Goal: Transaction & Acquisition: Purchase product/service

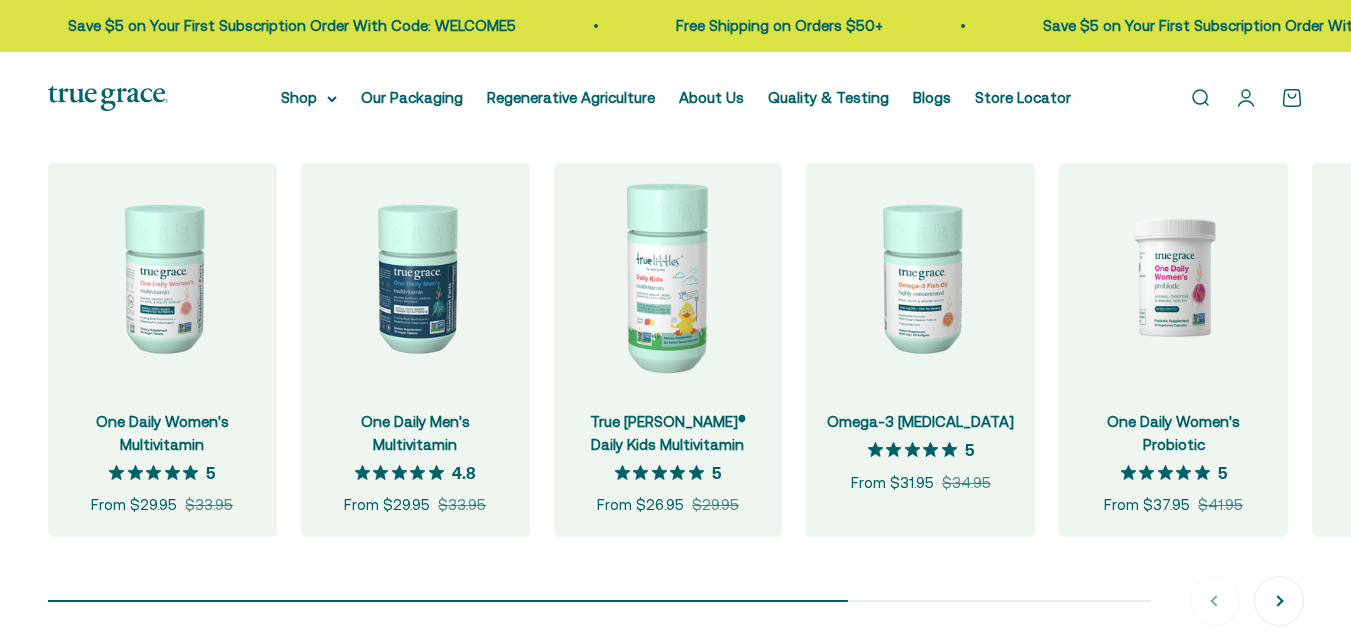
scroll to position [1900, 0]
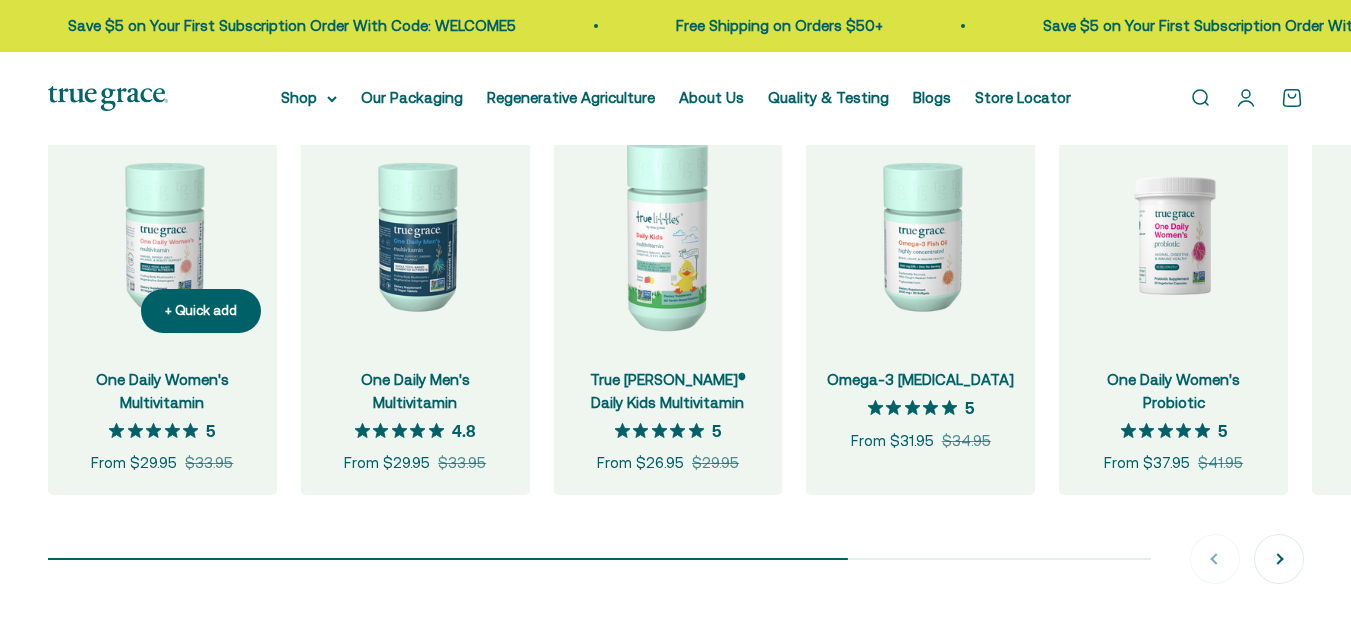
click at [180, 411] on link "One Daily Women's Multivitamin" at bounding box center [162, 391] width 133 height 40
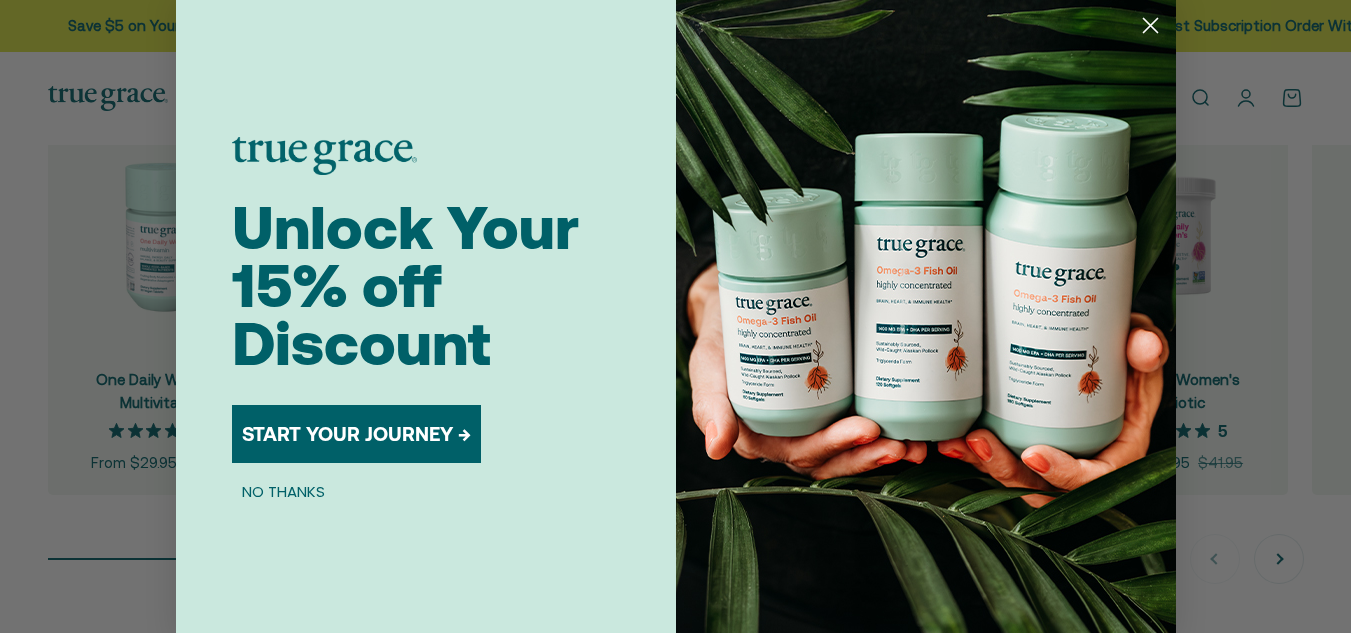
click at [1147, 27] on circle "Close dialog" at bounding box center [1149, 25] width 33 height 33
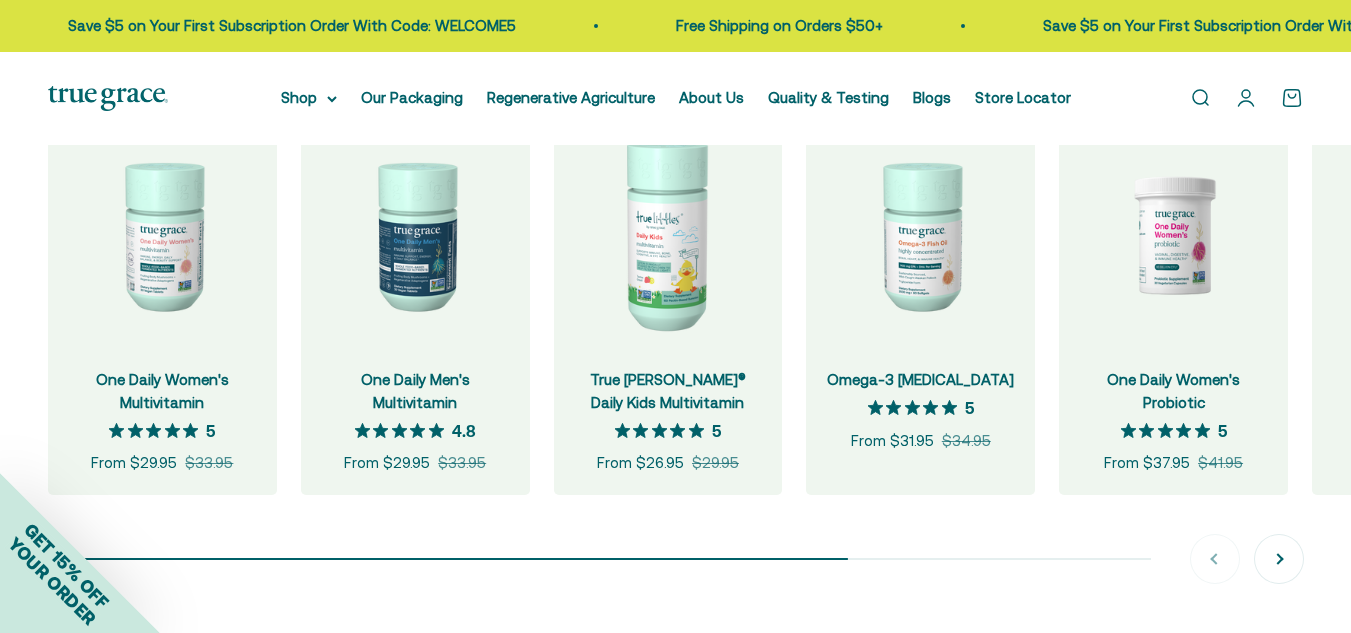
click at [784, 546] on div "+ Quick add One Daily Women's Multivitamin 5 out of 5 star rating 5 Sale price …" at bounding box center [675, 352] width 1255 height 463
click at [1182, 414] on span "One Daily Women's Probiotic" at bounding box center [1173, 391] width 189 height 45
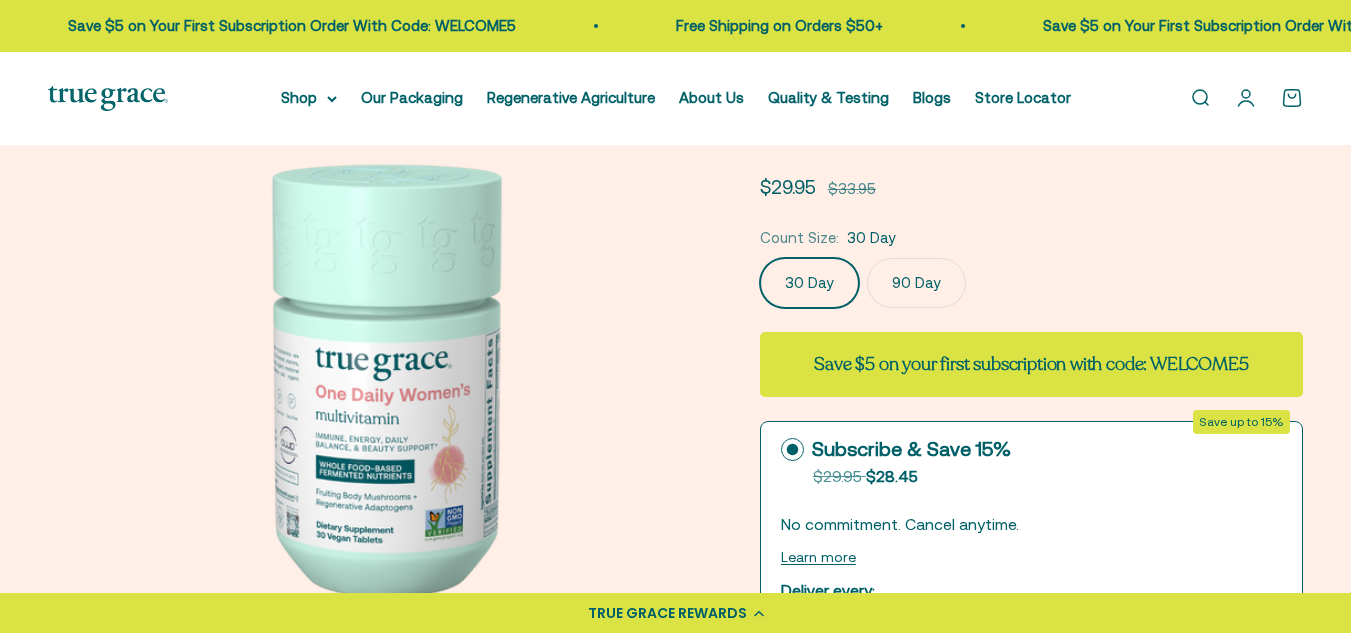
scroll to position [200, 0]
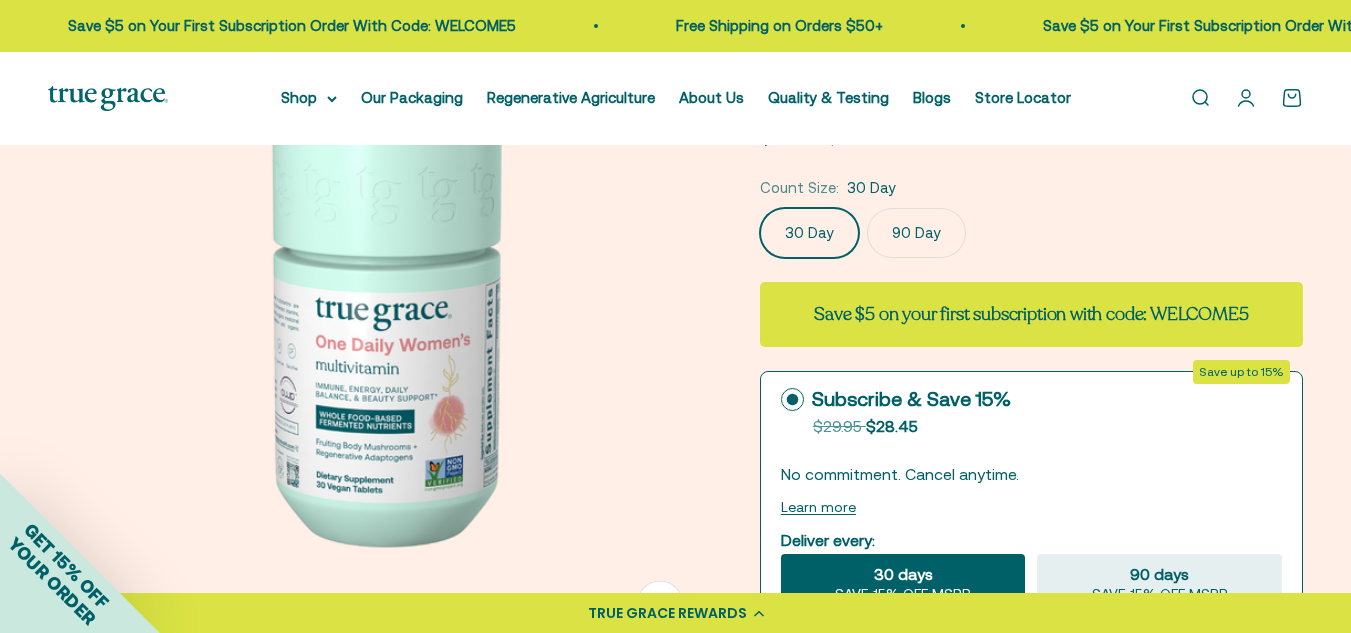
click at [926, 223] on label "90 Day" at bounding box center [916, 233] width 99 height 50
click at [760, 208] on input "90 Day" at bounding box center [759, 207] width 1 height 1
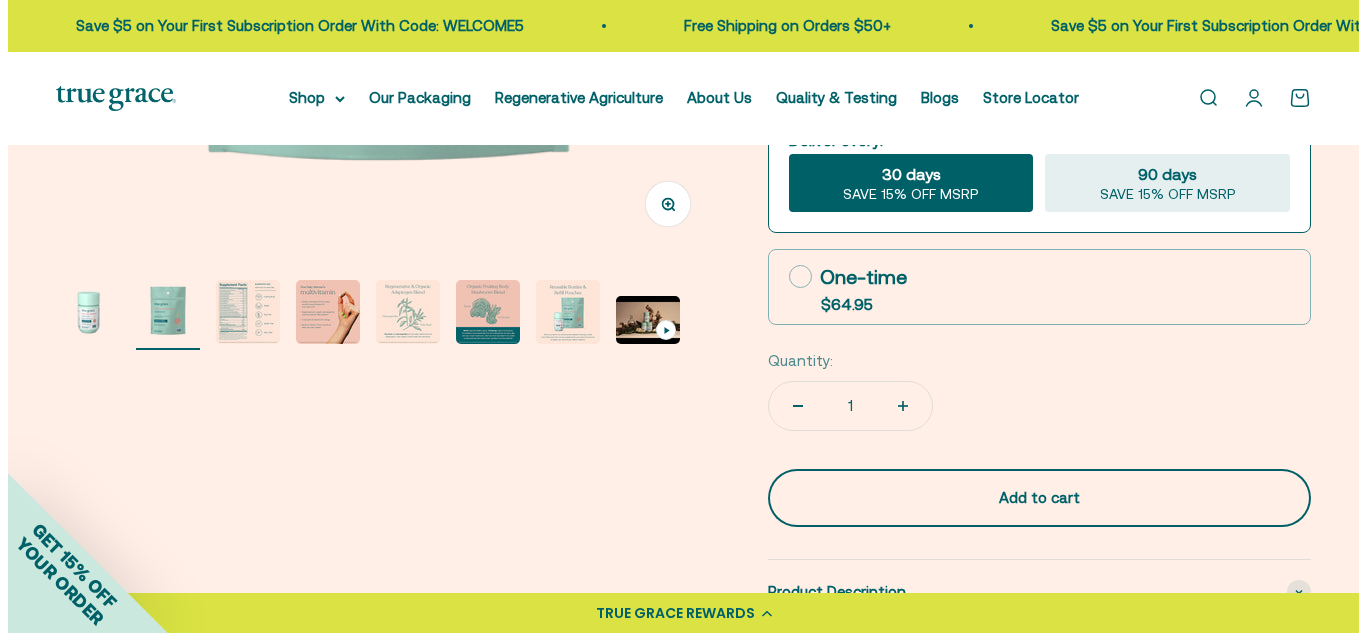
scroll to position [622, 0]
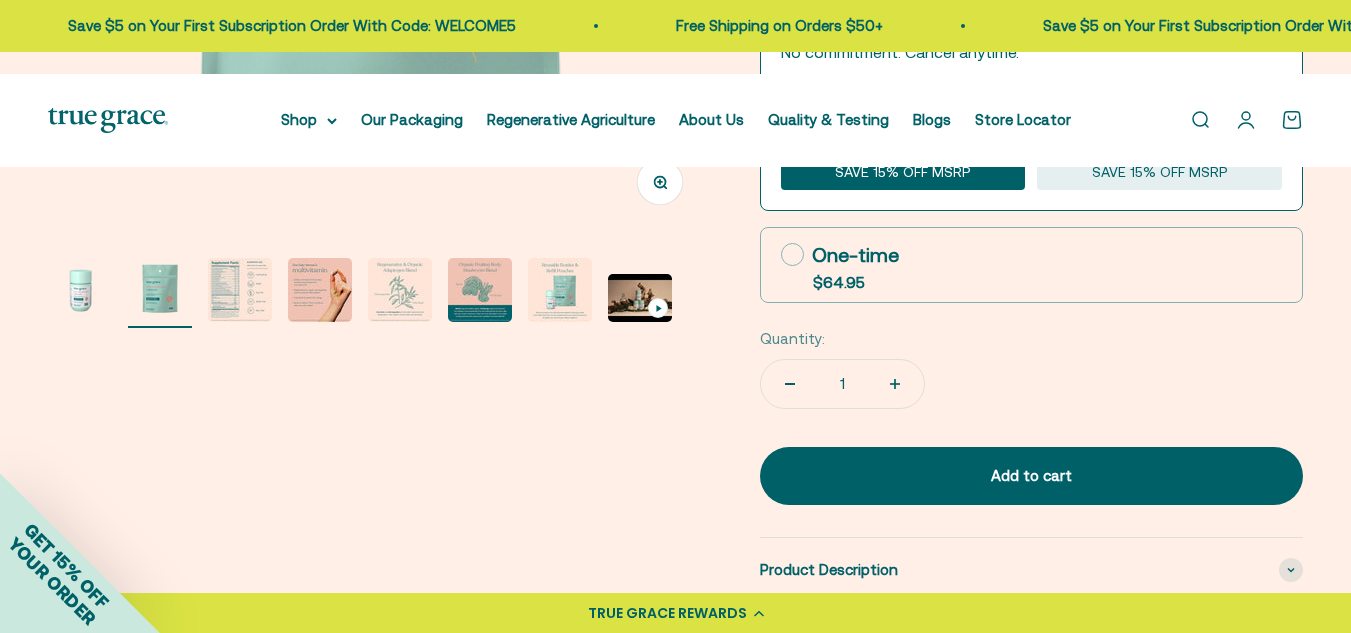
click at [905, 408] on button "Increase quantity" at bounding box center [895, 384] width 58 height 48
click at [900, 408] on button "Increase quantity" at bounding box center [895, 384] width 58 height 48
type input "4"
click at [900, 408] on button "Increase quantity" at bounding box center [895, 384] width 58 height 48
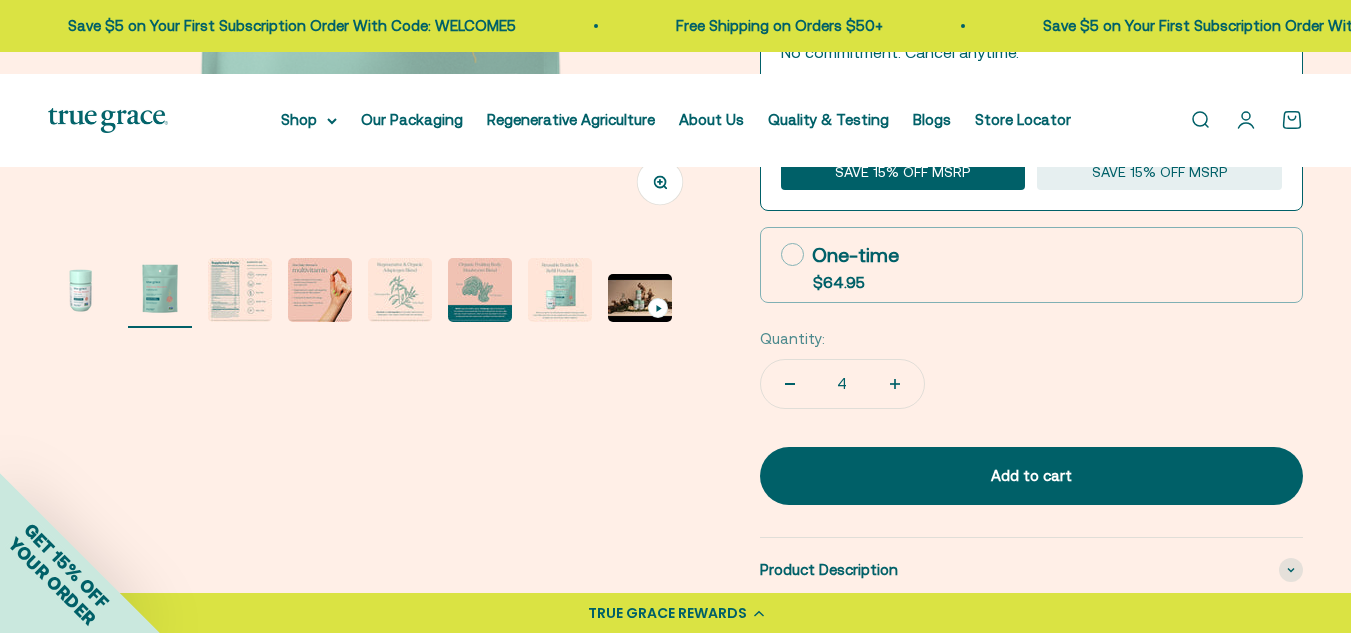
click at [900, 408] on button "Increase quantity" at bounding box center [895, 384] width 58 height 48
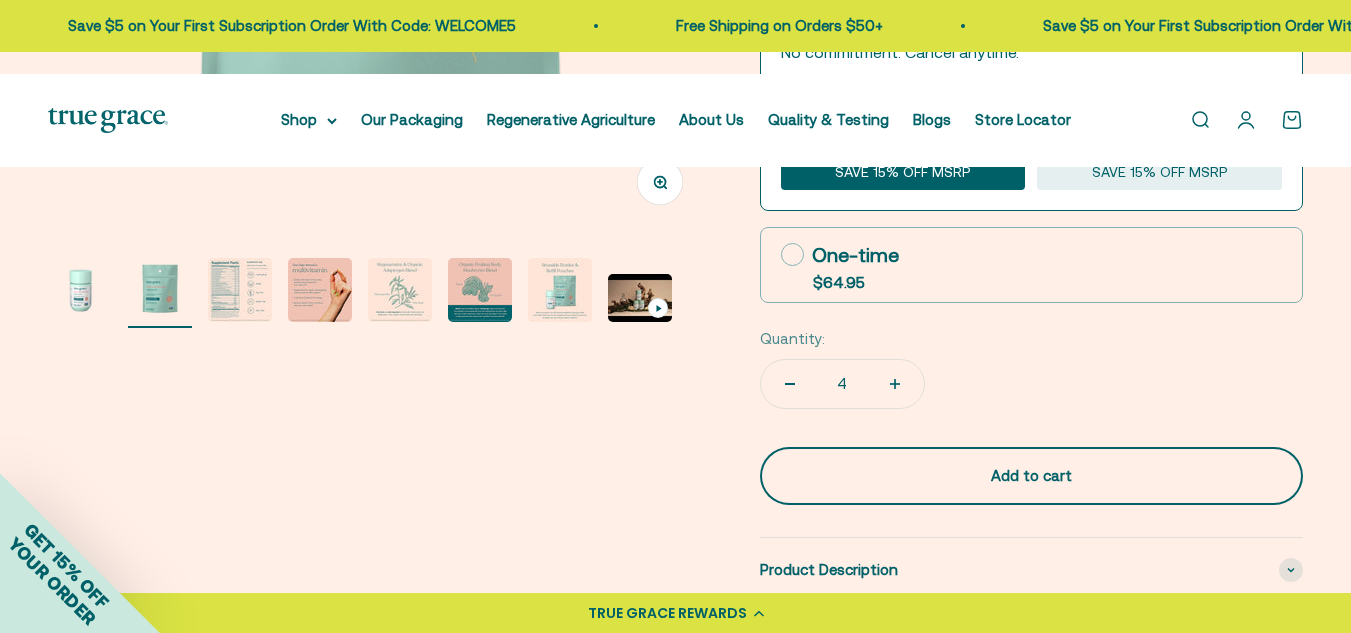
click at [986, 488] on div "Add to cart" at bounding box center [1031, 476] width 463 height 24
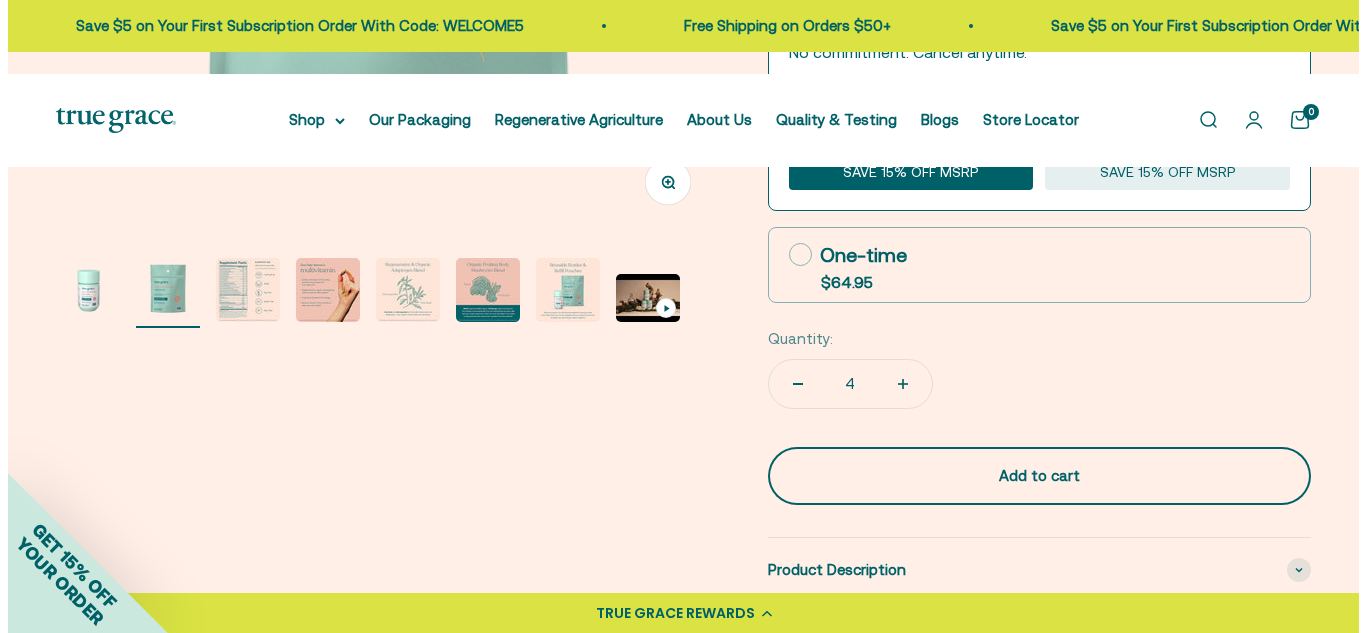
scroll to position [0, 684]
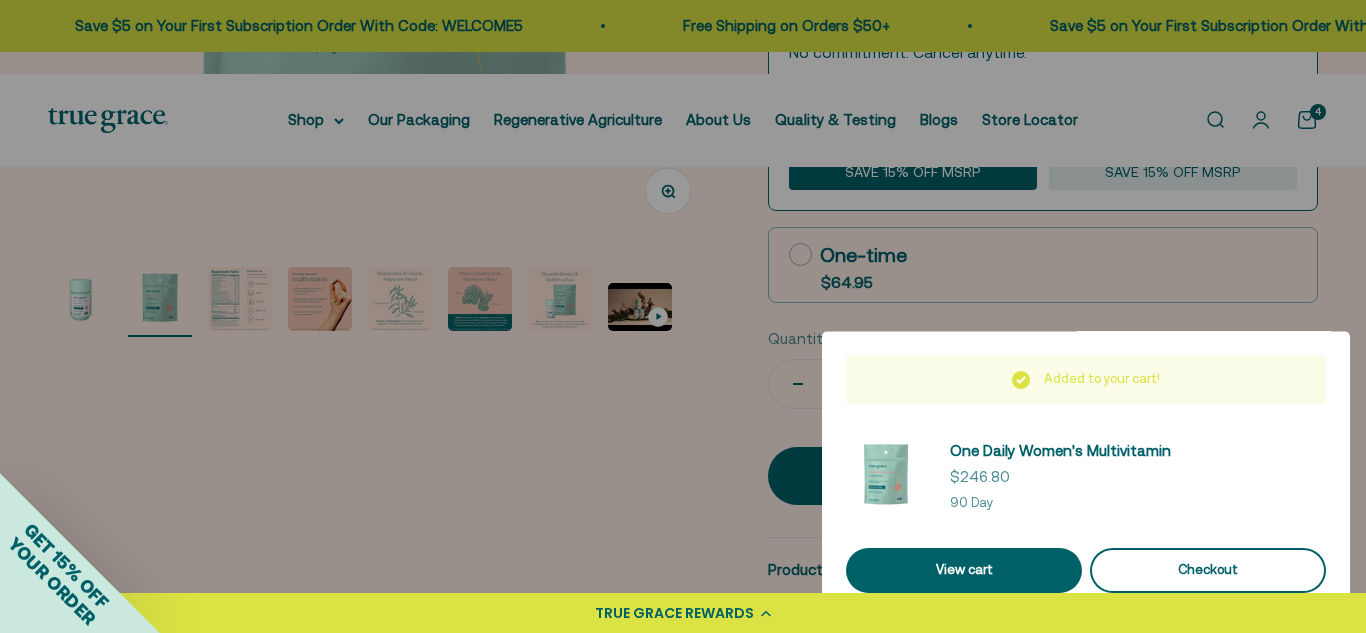
click at [1163, 573] on div "Checkout" at bounding box center [1208, 570] width 188 height 21
